Goal: Information Seeking & Learning: Find contact information

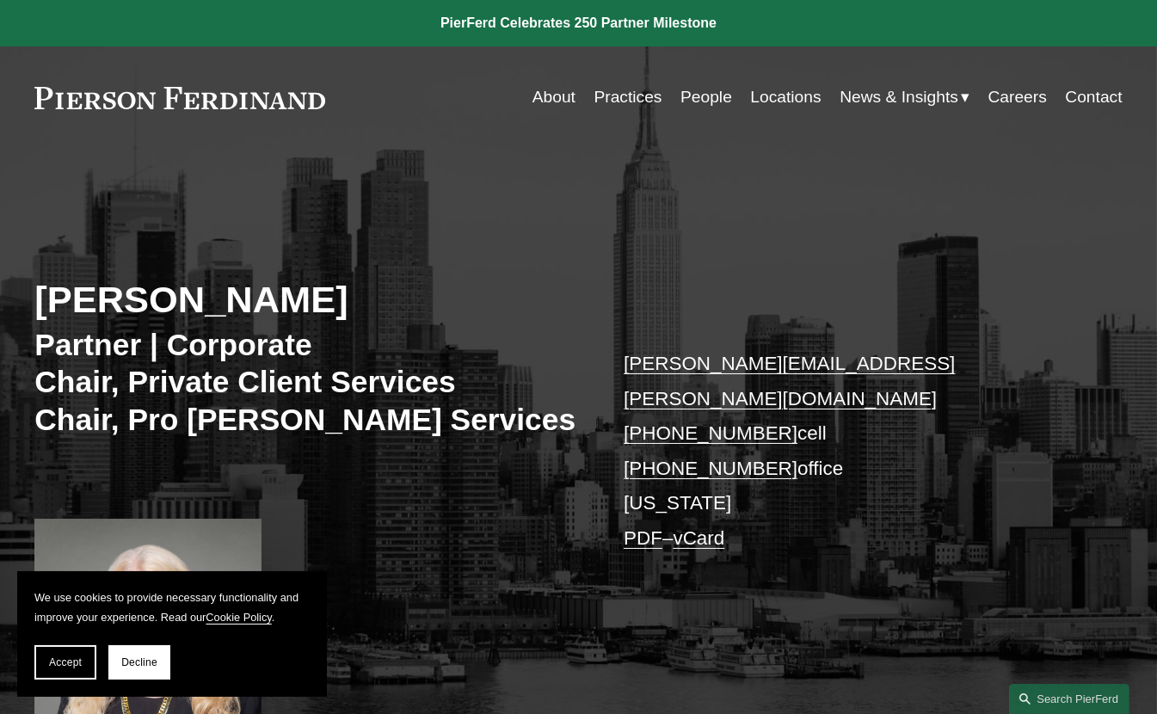
click at [703, 527] on link "vCard" at bounding box center [700, 538] width 52 height 22
click at [624, 92] on link "Practices" at bounding box center [628, 97] width 68 height 33
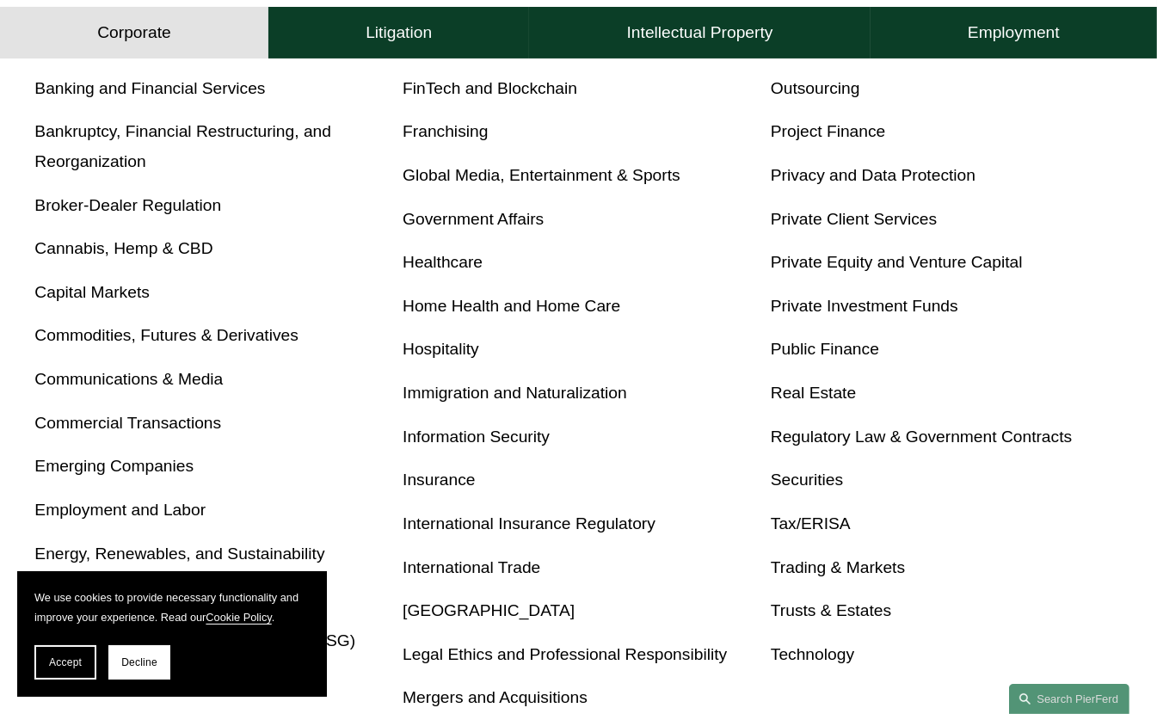
scroll to position [688, 0]
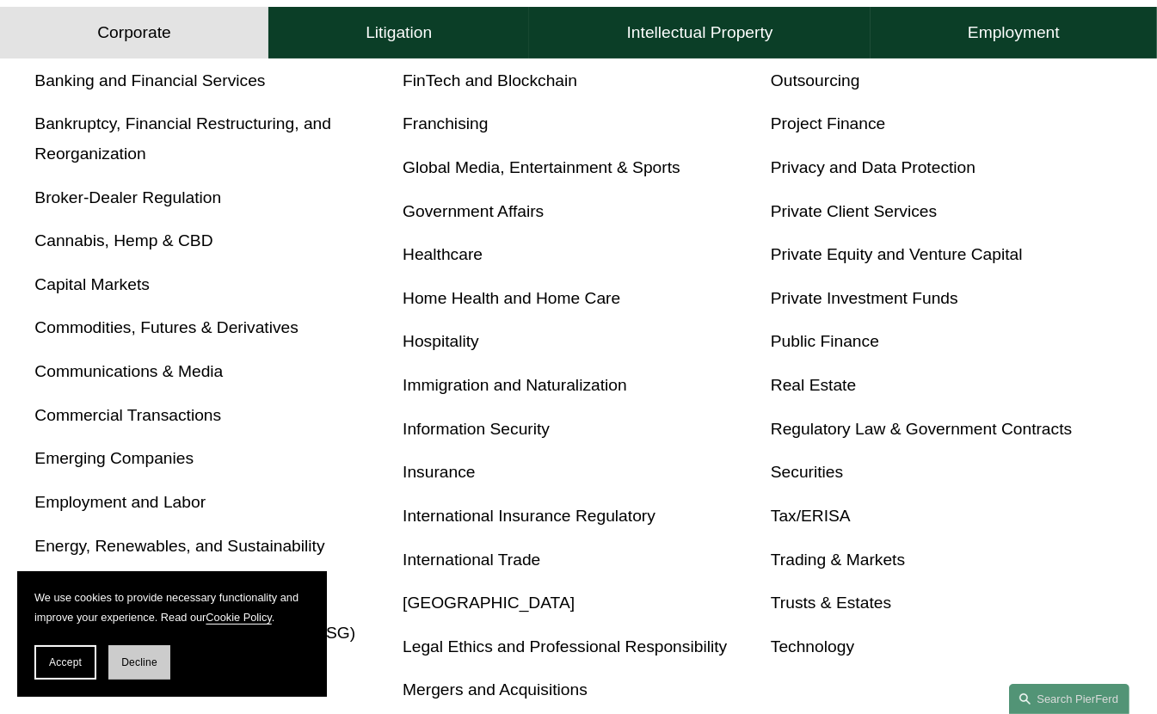
click at [138, 656] on button "Decline" at bounding box center [139, 662] width 62 height 34
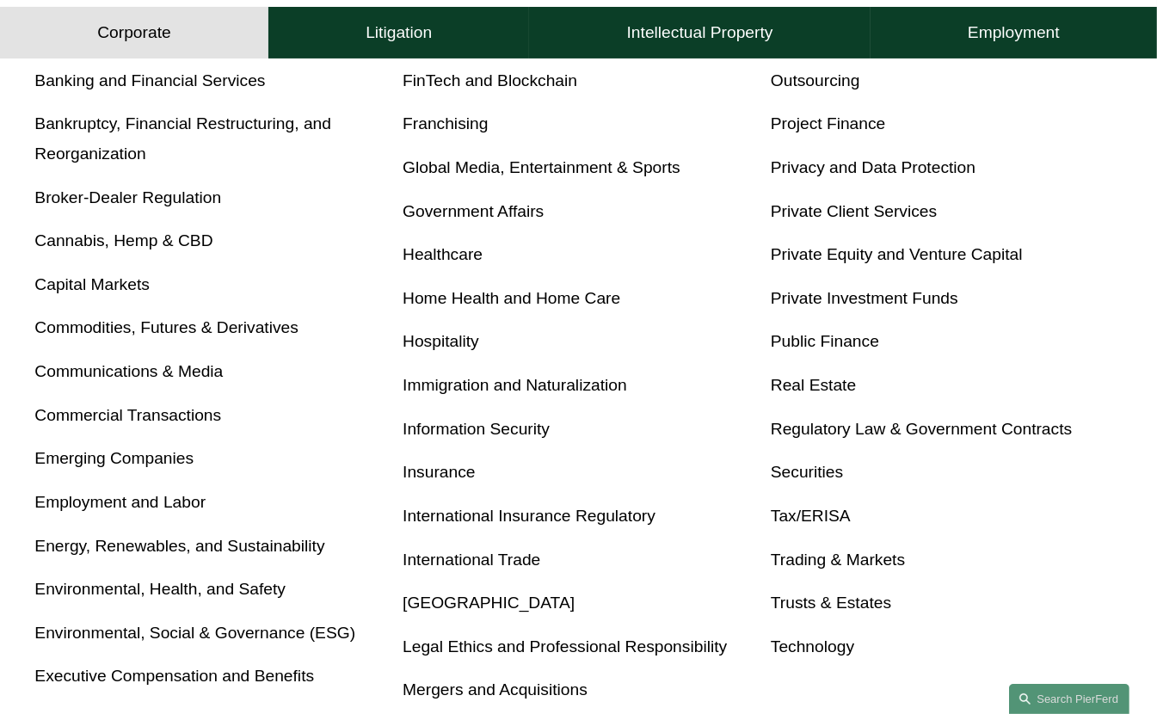
click at [822, 389] on link "Real Estate" at bounding box center [813, 385] width 85 height 18
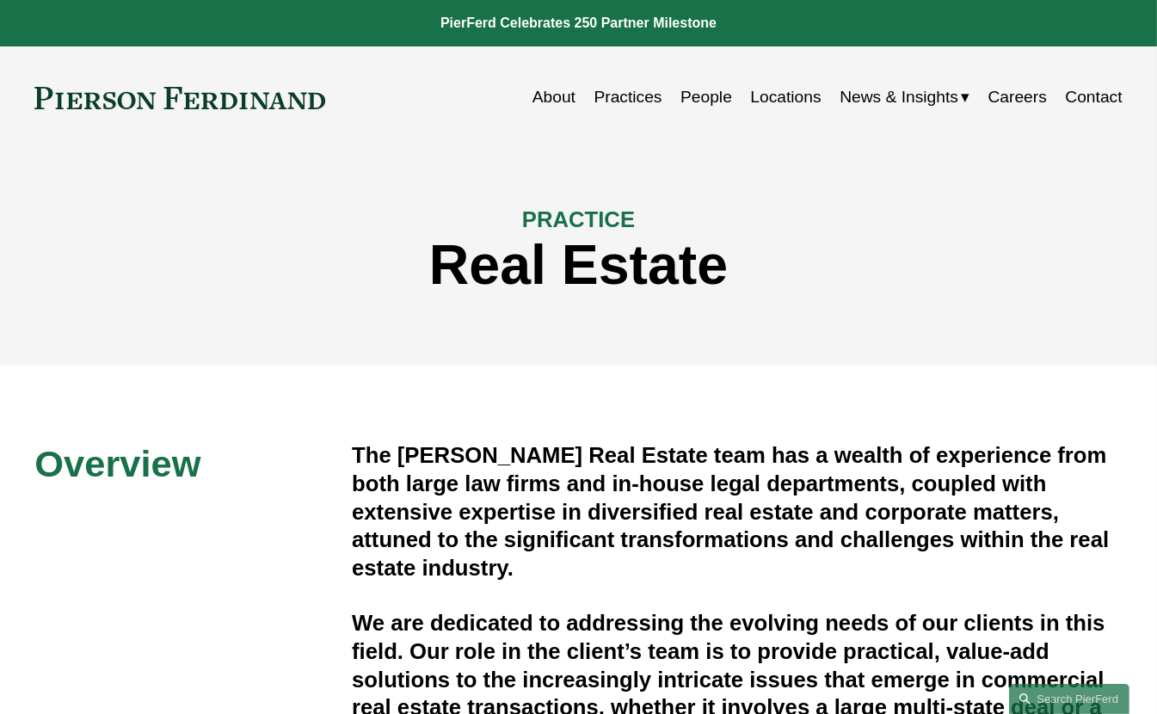
click at [619, 99] on link "Practices" at bounding box center [628, 97] width 68 height 33
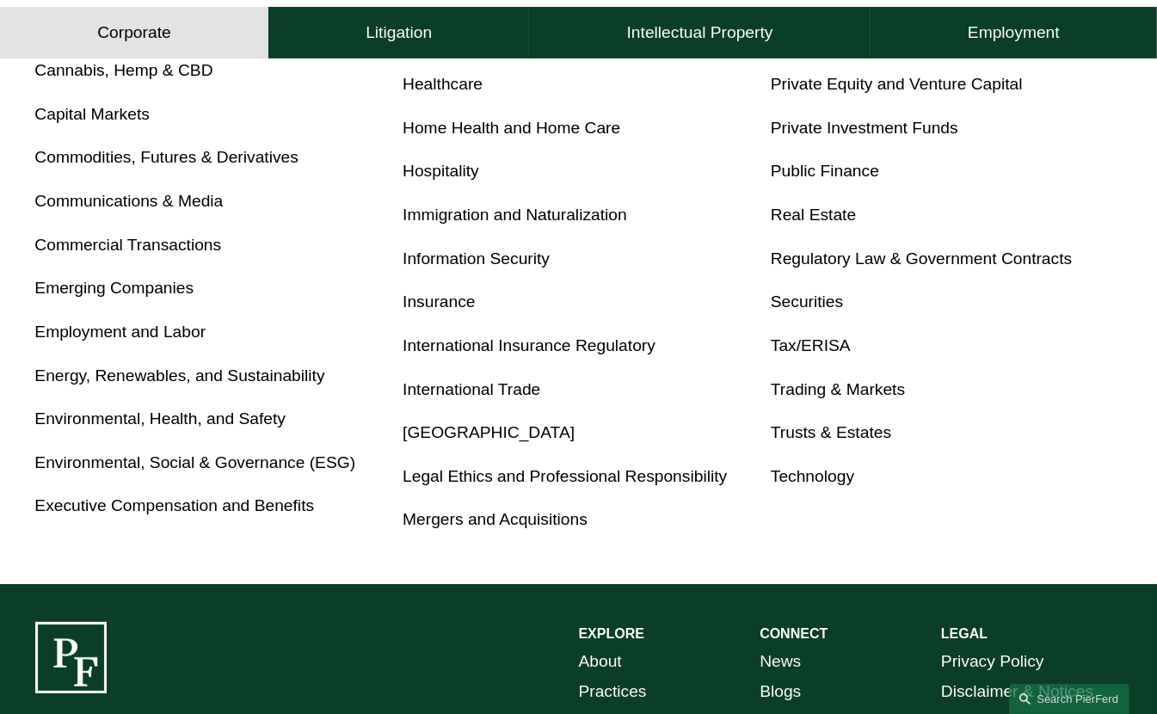
scroll to position [860, 0]
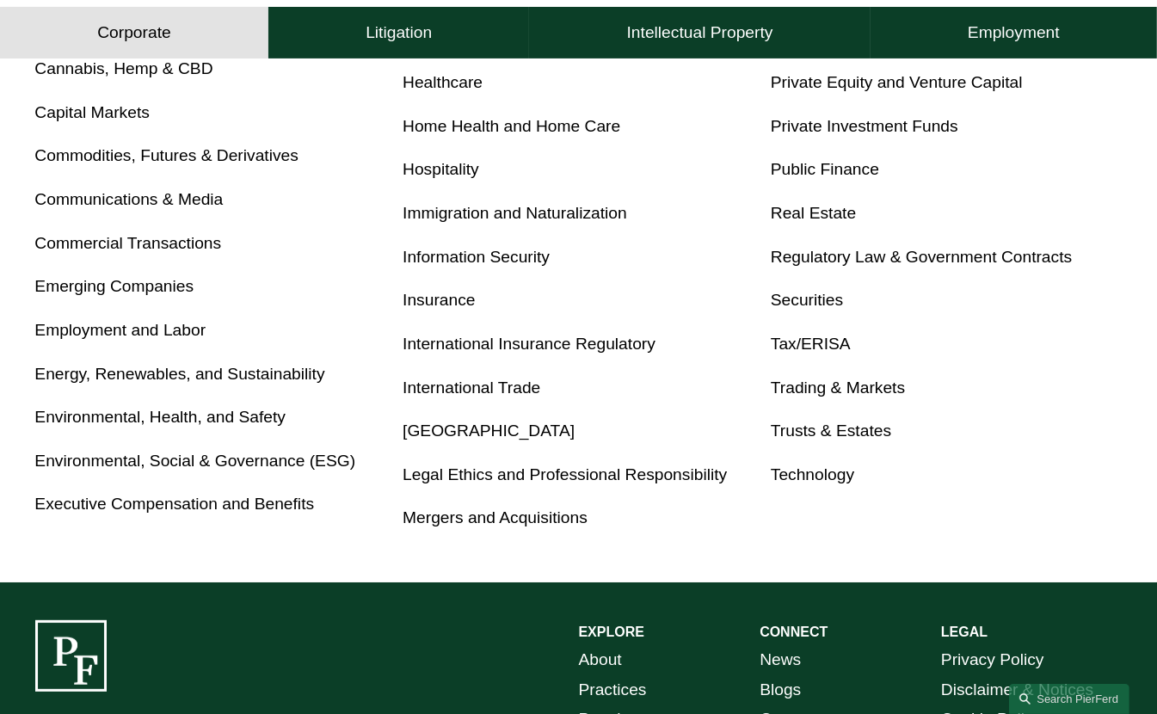
click at [867, 435] on link "Trusts & Estates" at bounding box center [831, 430] width 120 height 18
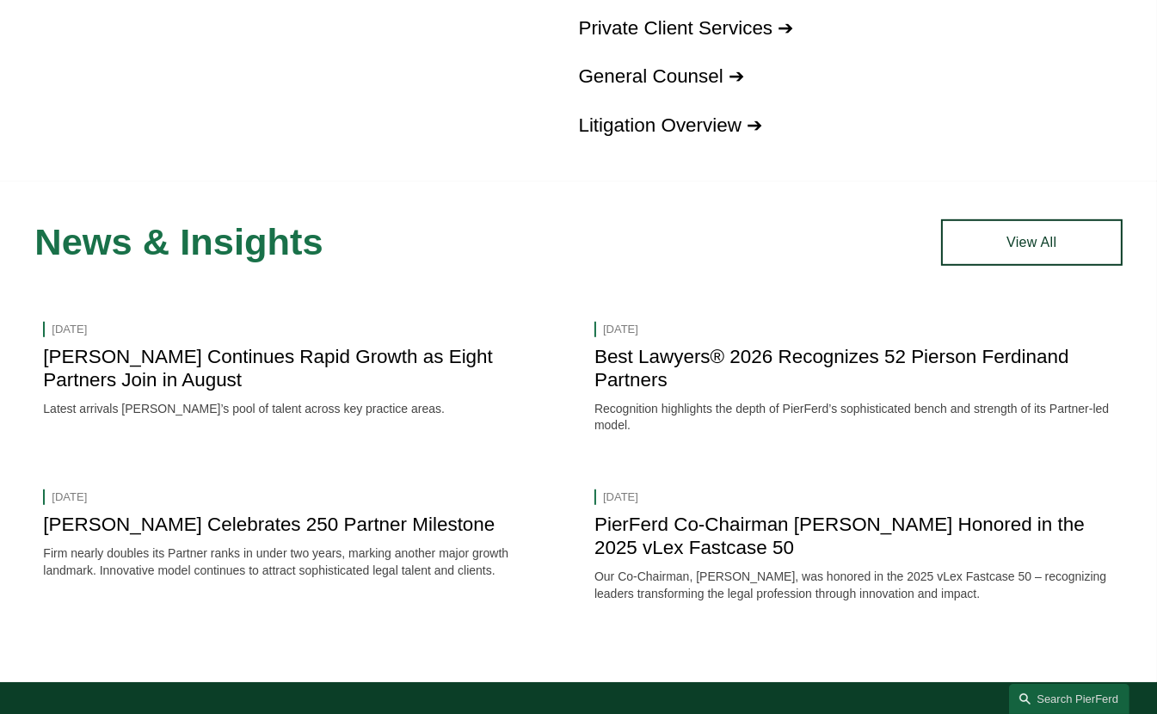
scroll to position [1161, 0]
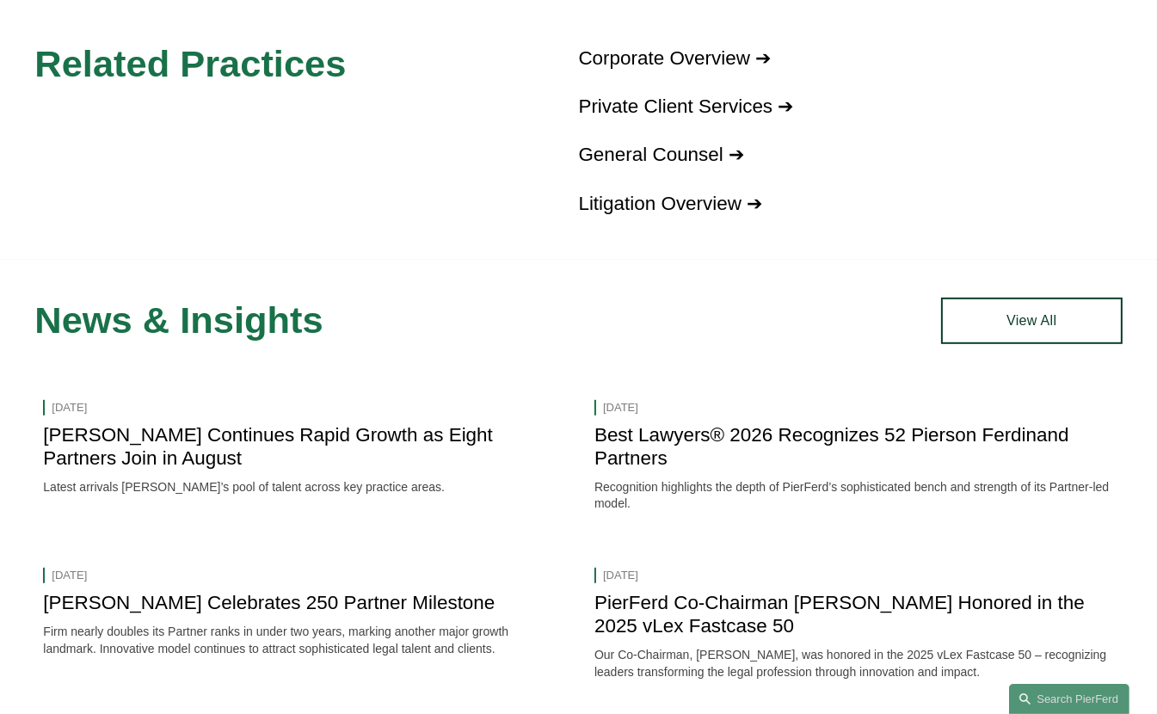
click at [458, 446] on link "[PERSON_NAME] Continues Rapid Growth as Eight Partners Join in August" at bounding box center [268, 446] width 450 height 45
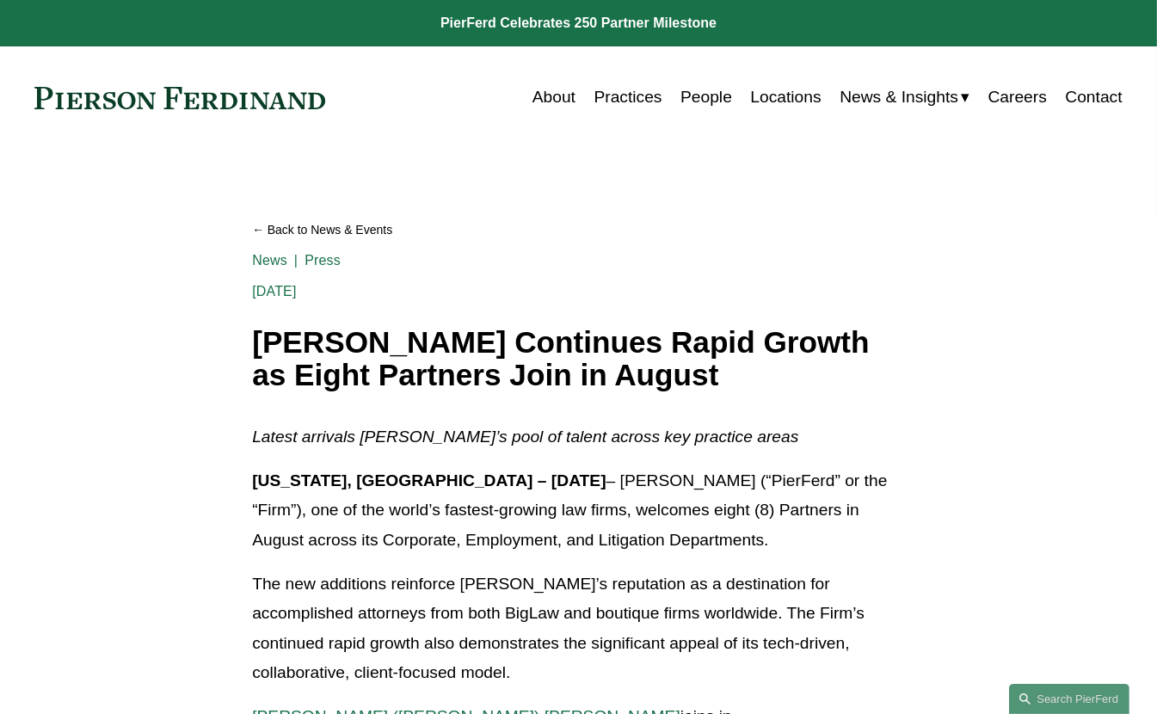
click at [710, 96] on link "People" at bounding box center [706, 97] width 52 height 33
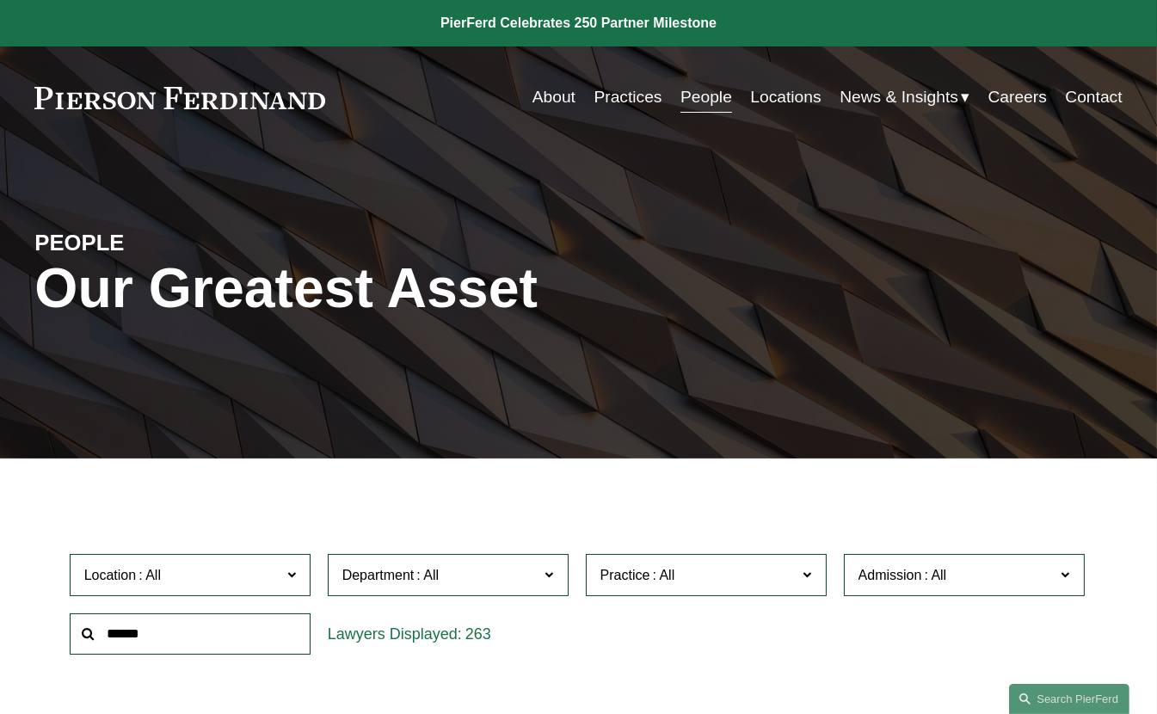
click at [294, 578] on span at bounding box center [290, 574] width 9 height 22
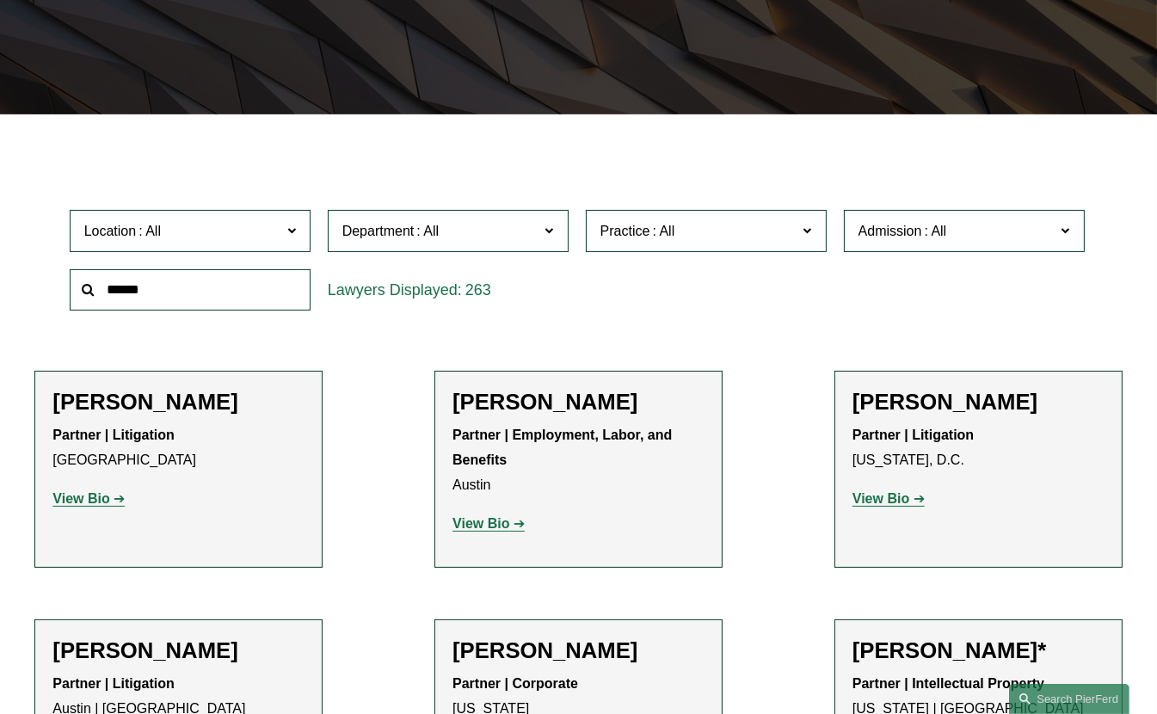
scroll to position [602, 0]
click at [0, 0] on link "New York" at bounding box center [0, 0] width 0 height 0
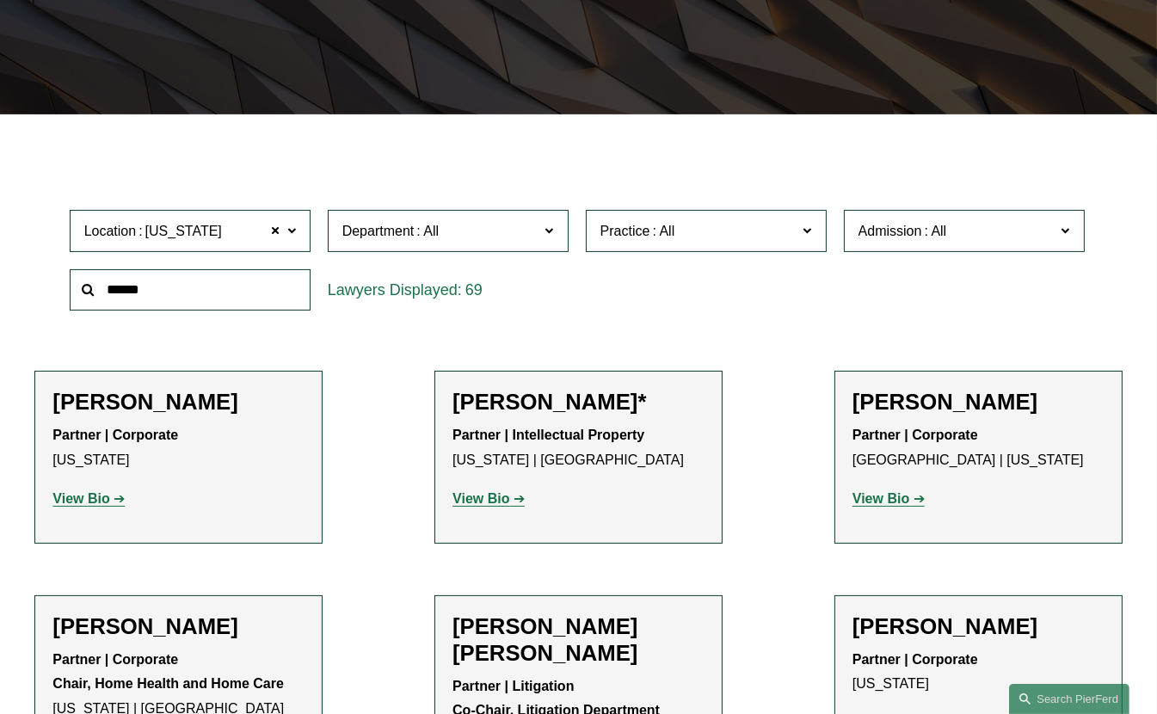
click at [553, 232] on span at bounding box center [548, 229] width 9 height 22
click at [0, 0] on link "All" at bounding box center [0, 0] width 0 height 0
click at [810, 231] on span at bounding box center [807, 229] width 9 height 22
click at [0, 0] on link "Trusts & Estates" at bounding box center [0, 0] width 0 height 0
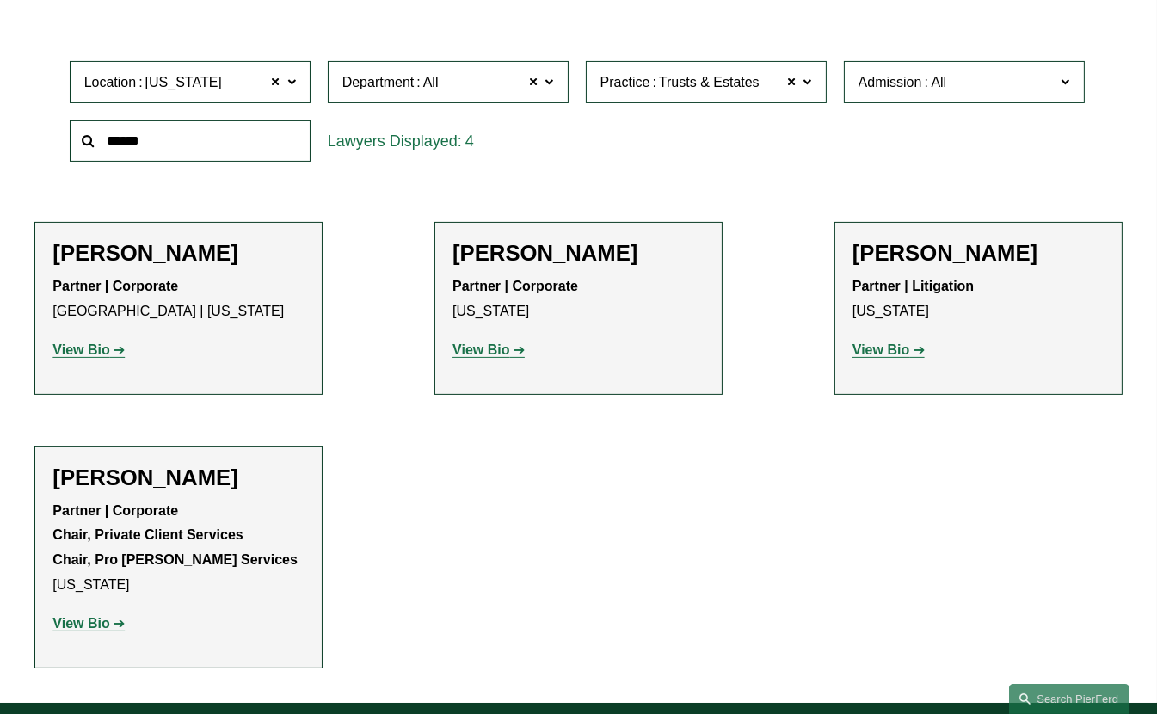
scroll to position [516, 0]
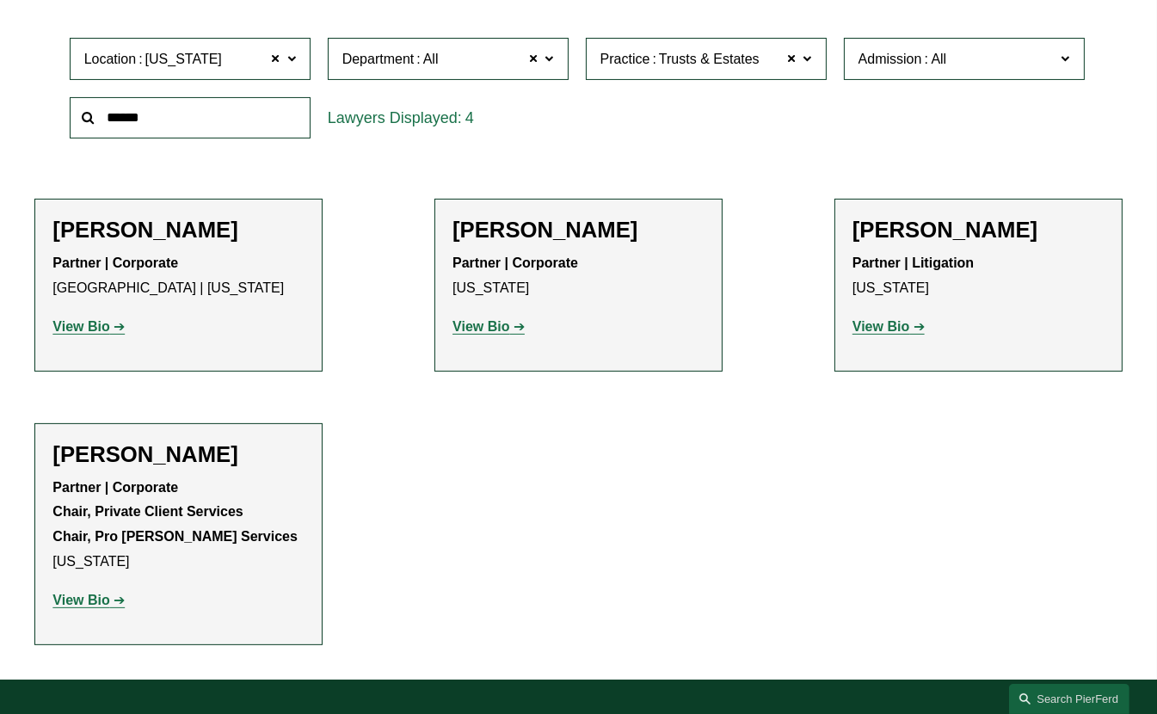
click at [77, 601] on strong "View Bio" at bounding box center [80, 600] width 57 height 15
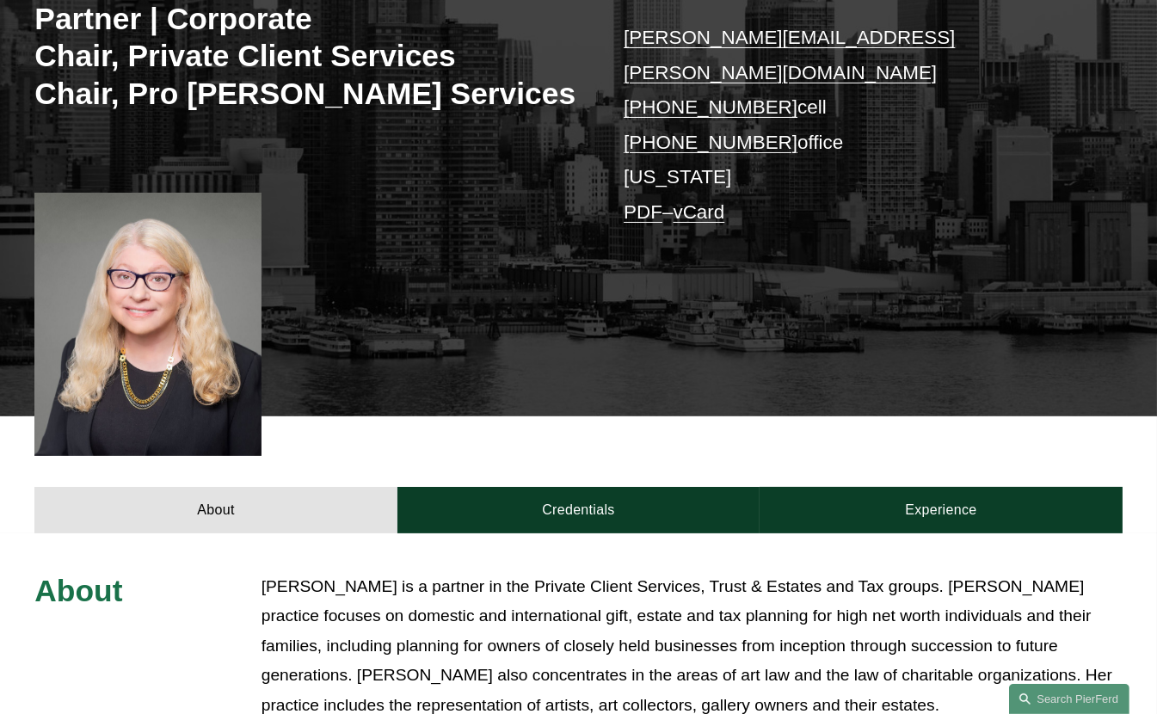
scroll to position [516, 0]
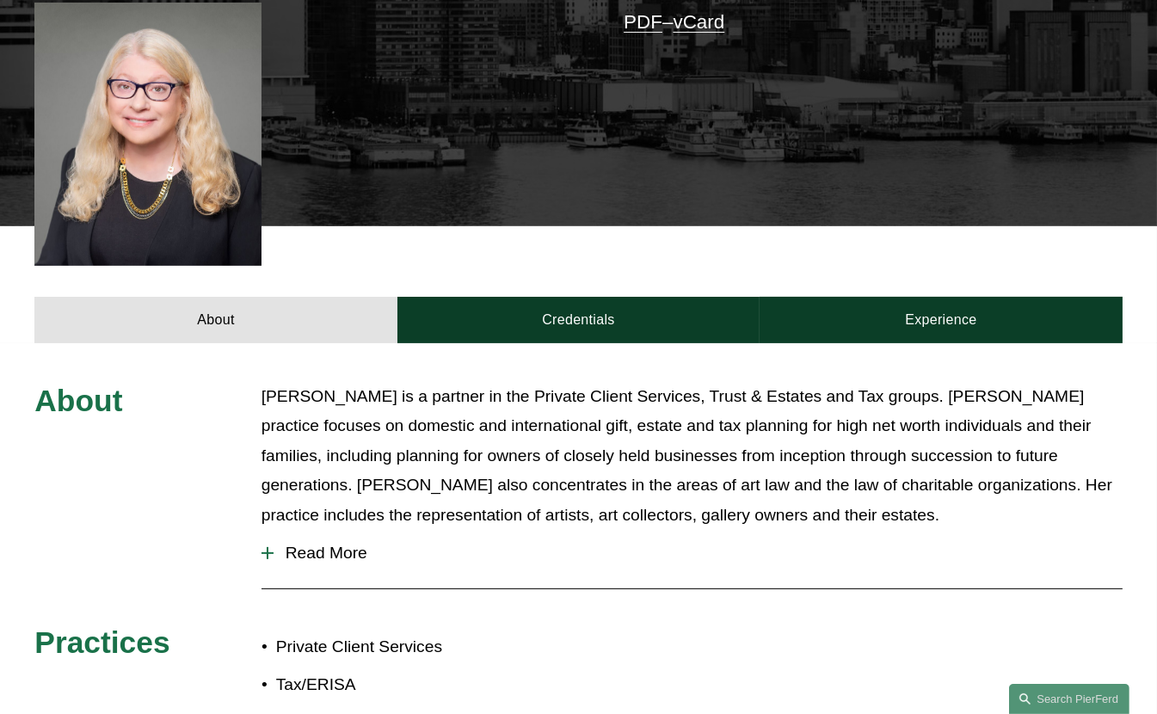
click at [352, 544] on span "Read More" at bounding box center [698, 553] width 849 height 19
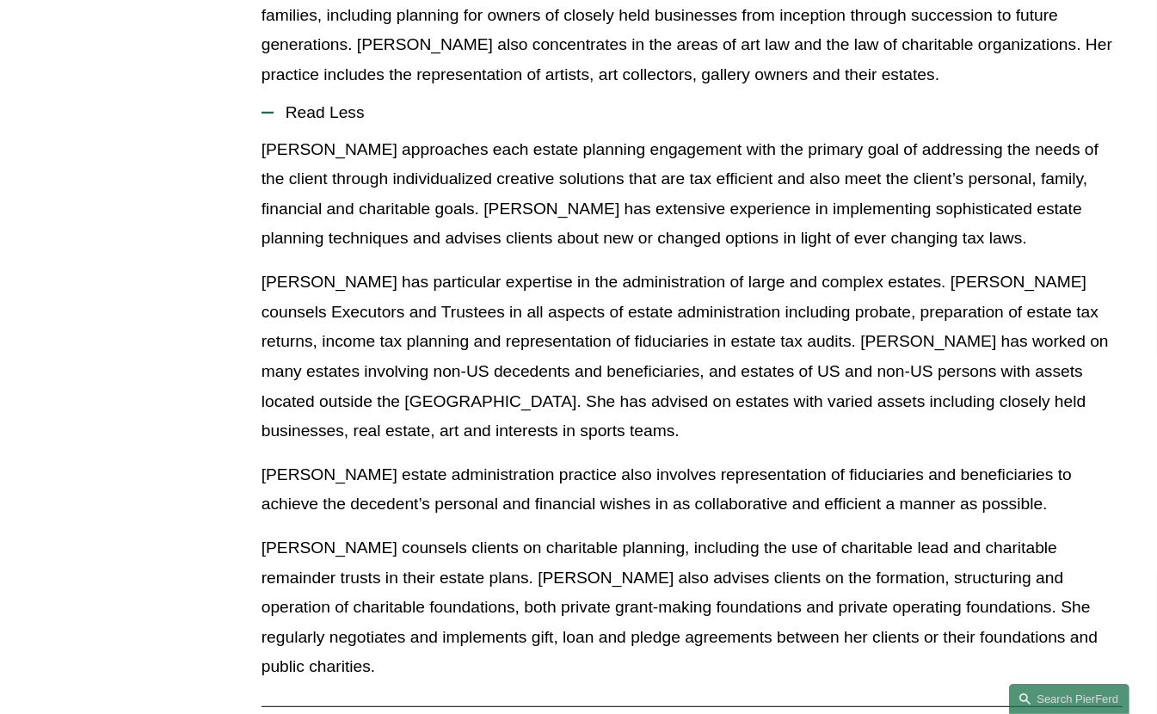
scroll to position [860, 0]
